Goal: Transaction & Acquisition: Book appointment/travel/reservation

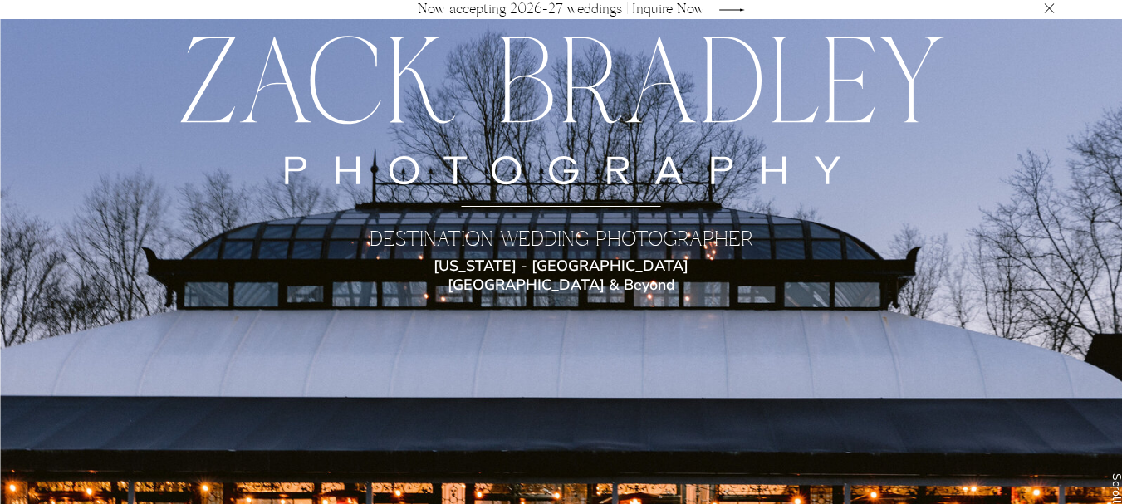
click at [673, 3] on p "Now accepting 2026-27 weddings | Inquire Now" at bounding box center [561, 9] width 302 height 12
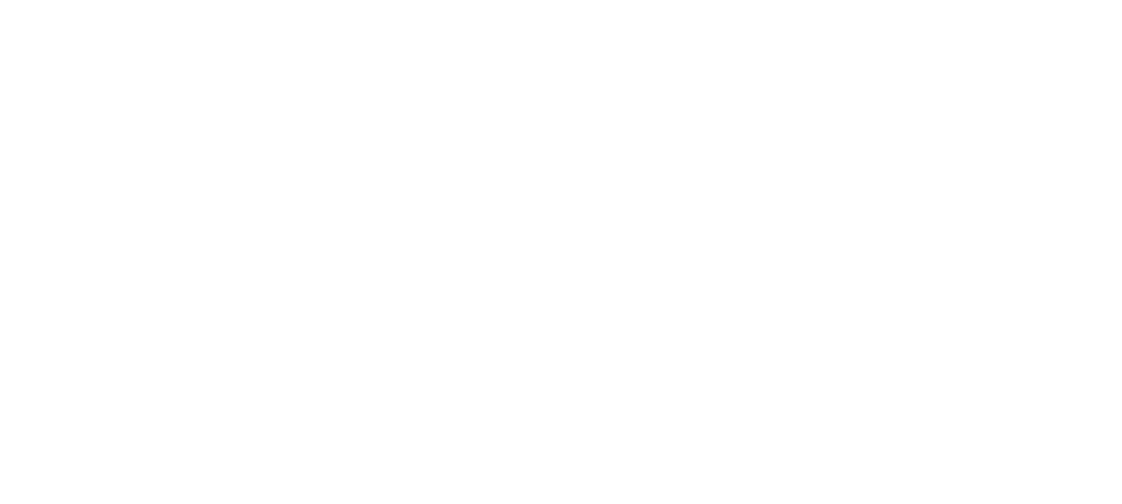
scroll to position [1890, 0]
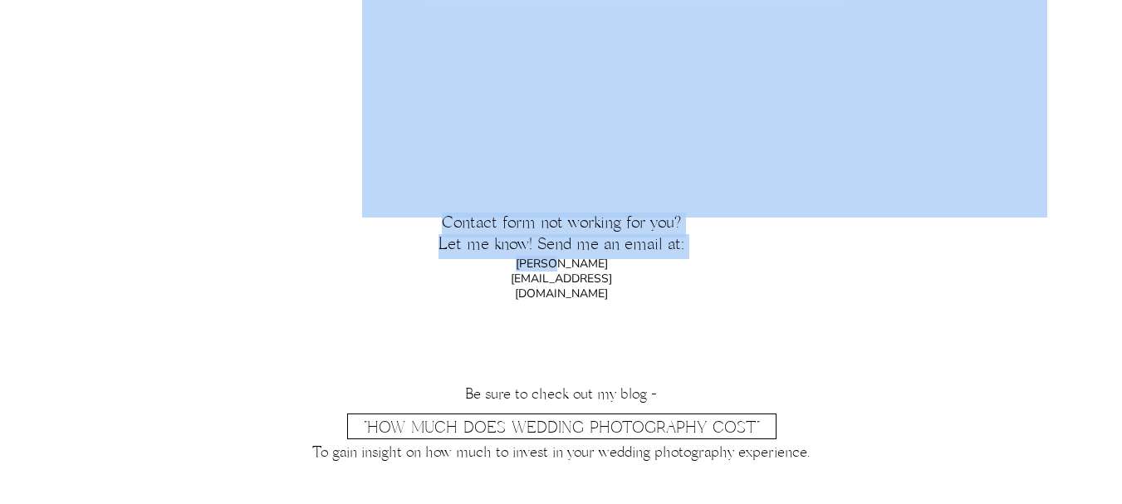
drag, startPoint x: 680, startPoint y: 264, endPoint x: 528, endPoint y: 245, distance: 153.1
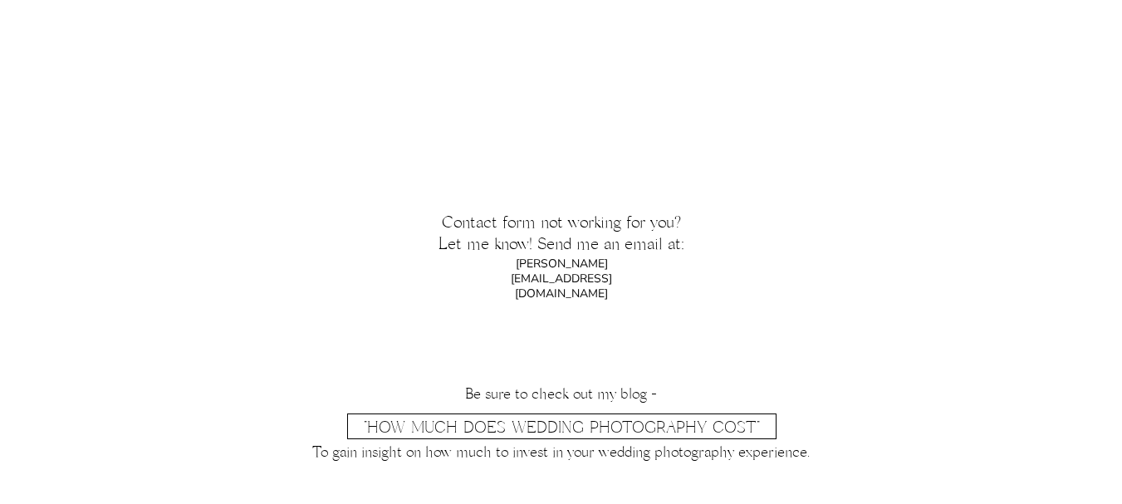
drag, startPoint x: 847, startPoint y: 296, endPoint x: 695, endPoint y: 248, distance: 159.1
